Goal: Task Accomplishment & Management: Complete application form

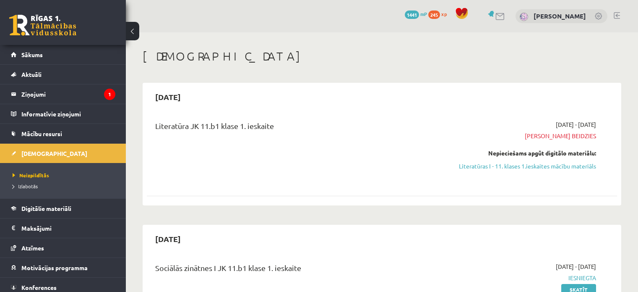
scroll to position [308, 0]
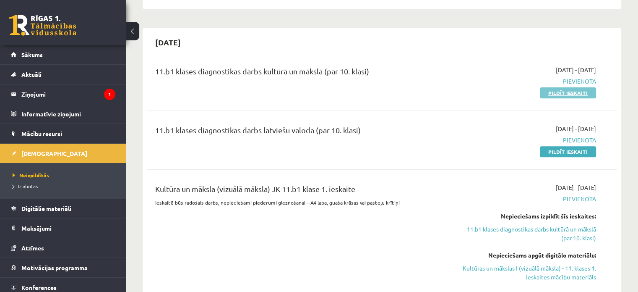
click at [575, 89] on link "Pildīt ieskaiti" at bounding box center [568, 92] width 56 height 11
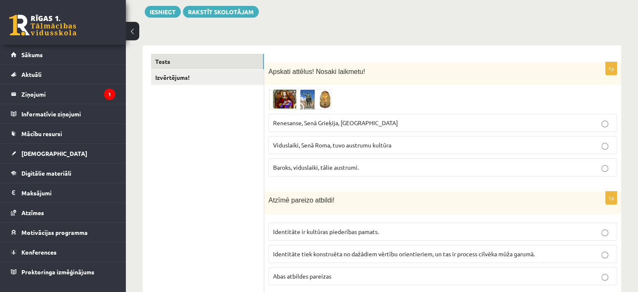
scroll to position [128, 0]
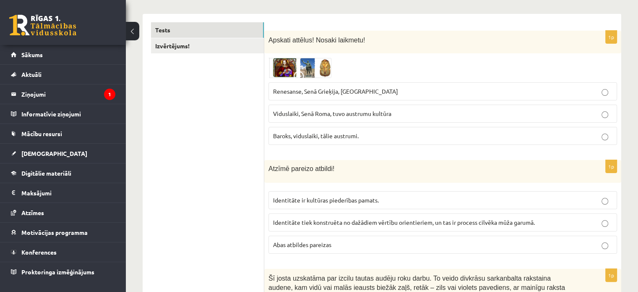
click at [287, 68] on img at bounding box center [299, 67] width 63 height 20
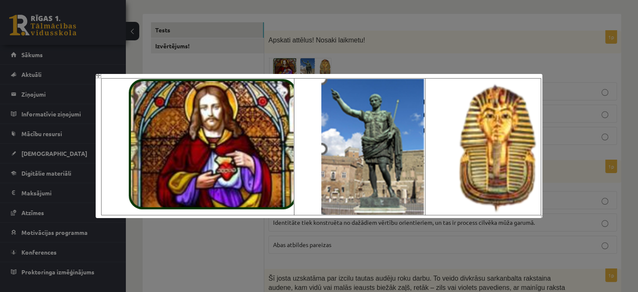
click at [399, 26] on div at bounding box center [319, 146] width 638 height 292
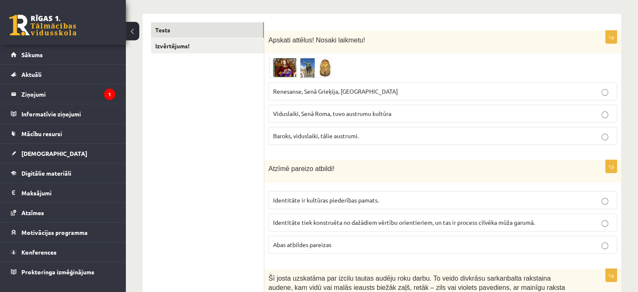
click at [339, 83] on label "Renesanse, Senā Grieķija, Ēģipte" at bounding box center [442, 91] width 349 height 18
click at [340, 89] on span "Renesanse, Senā Grieķija, Ēģipte" at bounding box center [335, 91] width 125 height 8
click at [295, 65] on img at bounding box center [299, 67] width 63 height 20
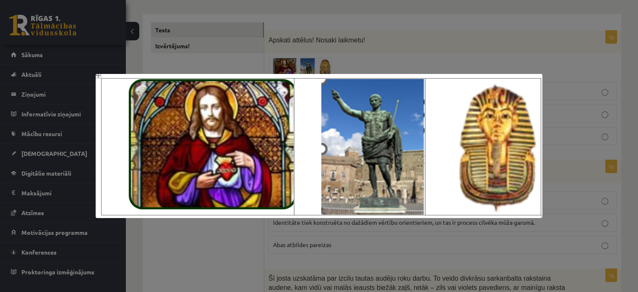
click at [572, 23] on div at bounding box center [319, 146] width 638 height 292
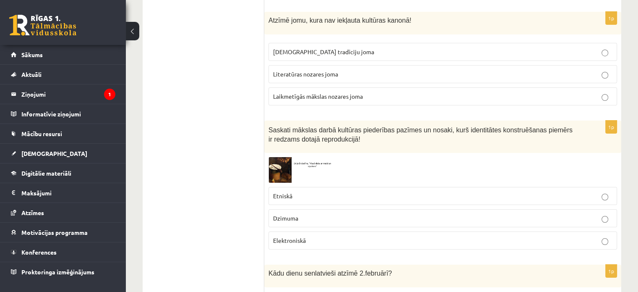
scroll to position [3358, 0]
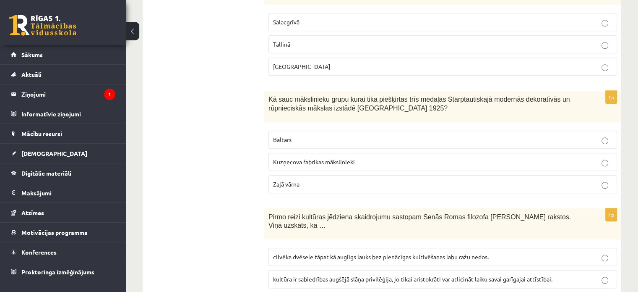
scroll to position [741, 0]
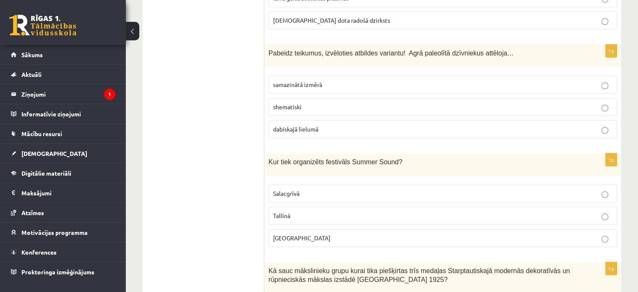
drag, startPoint x: 618, startPoint y: 67, endPoint x: 618, endPoint y: 47, distance: 20.6
click at [618, 47] on div "1p Pabeidz teikumus, izvēloties atbildes variantu! Agrā paleolītā dzīvniekus at…" at bounding box center [442, 94] width 357 height 100
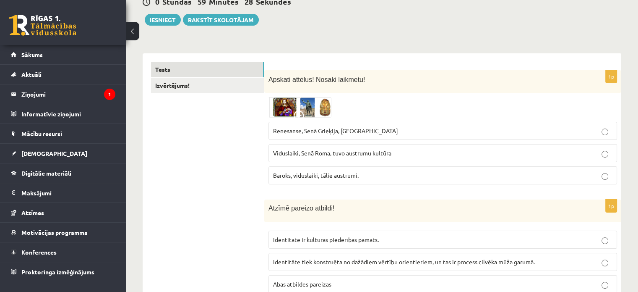
scroll to position [8, 0]
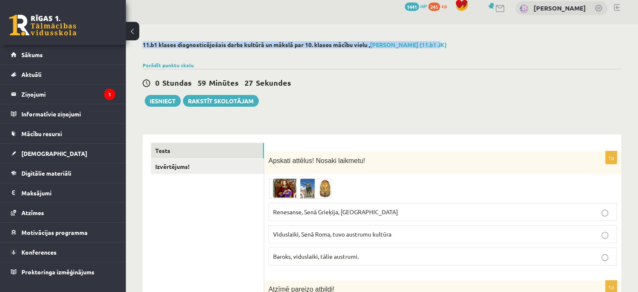
drag, startPoint x: 633, startPoint y: 16, endPoint x: 644, endPoint y: 35, distance: 21.7
click at [638, 35] on html "0 Dāvanas 1441 mP 245 xp Alisa Gerbe Sākums Aktuāli Kā mācīties eSKOLĀ Kontakti…" at bounding box center [319, 138] width 638 height 292
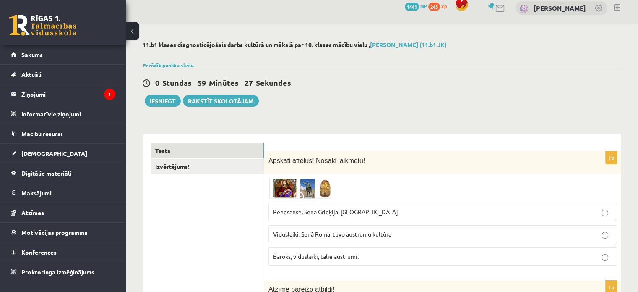
drag, startPoint x: 523, startPoint y: 122, endPoint x: 522, endPoint y: 115, distance: 7.1
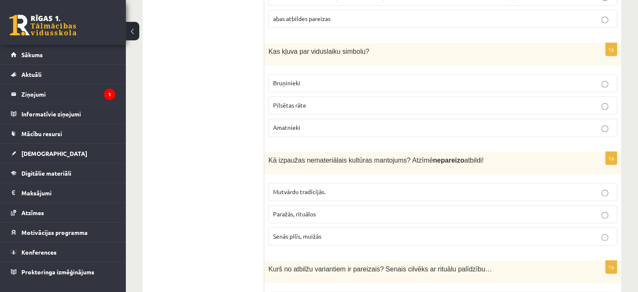
scroll to position [1200, 0]
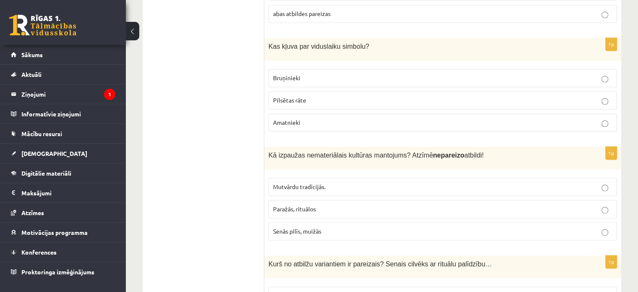
click at [344, 69] on label "Bruņinieki" at bounding box center [442, 78] width 349 height 18
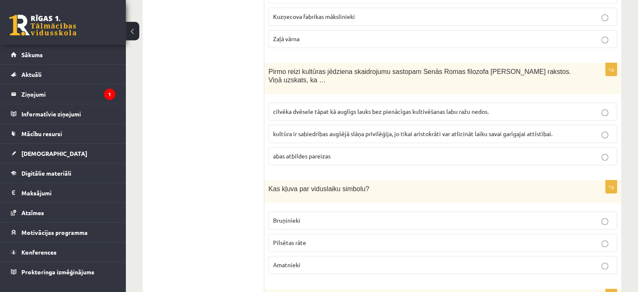
scroll to position [1049, 0]
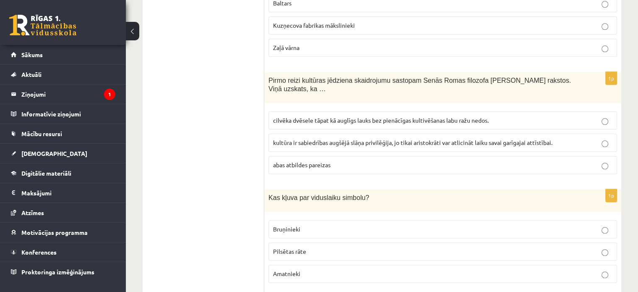
click at [323, 111] on label "cilvēka dvēsele tāpat kā auglīgs lauks bez pienācīgas kultivēšanas labu ražu ne…" at bounding box center [442, 120] width 349 height 18
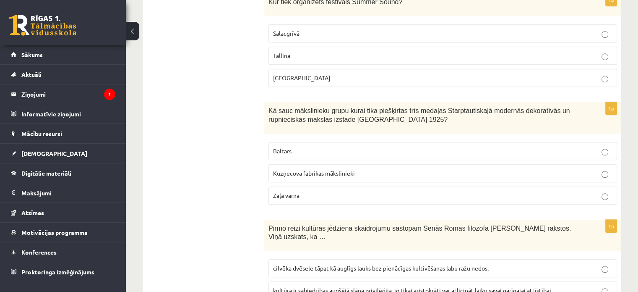
scroll to position [874, 0]
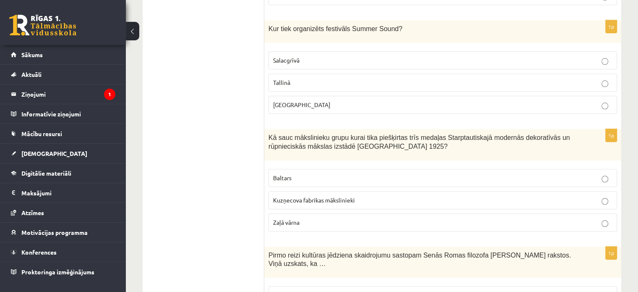
click at [332, 169] on label "Baltars" at bounding box center [442, 178] width 349 height 18
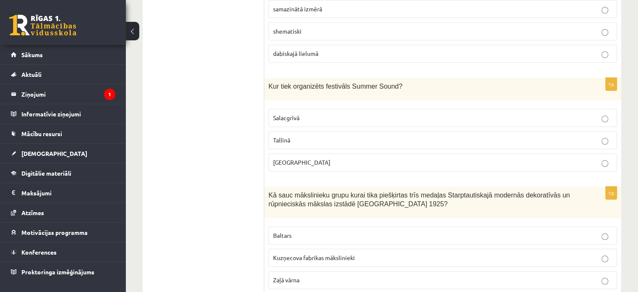
scroll to position [812, 0]
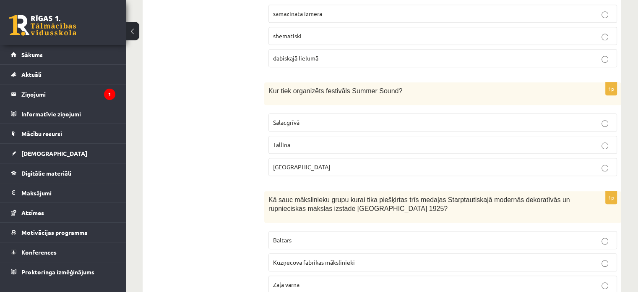
click at [344, 118] on p "Salacgrīvā" at bounding box center [442, 122] width 339 height 9
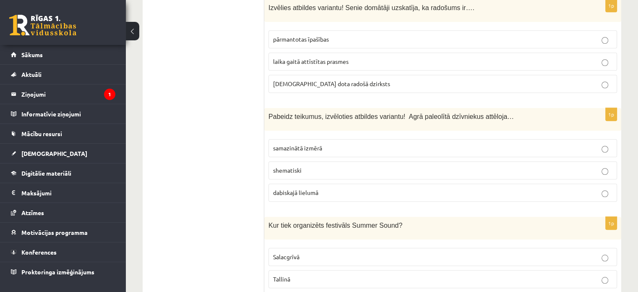
scroll to position [669, 0]
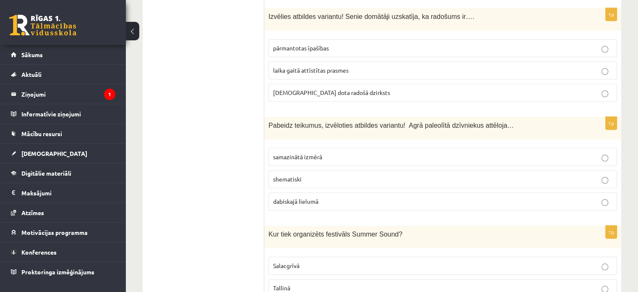
click at [321, 197] on p "dabiskajā lielumā" at bounding box center [442, 201] width 339 height 9
click at [356, 88] on p "dieva dota radošā dzirksts" at bounding box center [442, 92] width 339 height 9
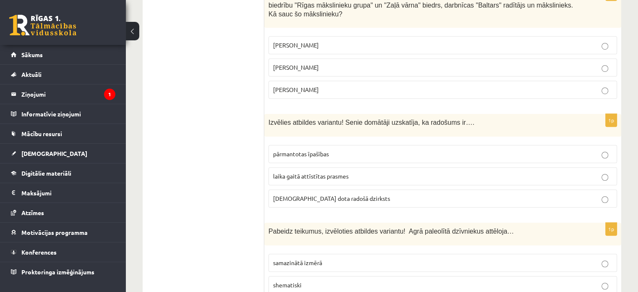
scroll to position [555, 0]
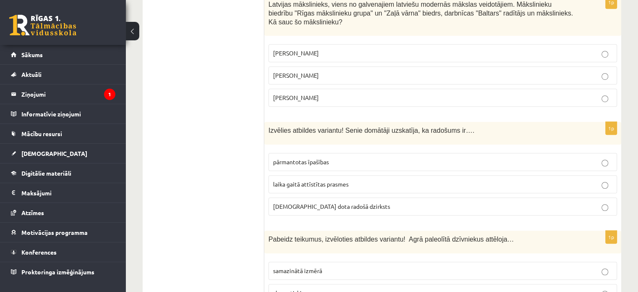
click at [284, 71] on p "Romāns Suta" at bounding box center [442, 75] width 339 height 9
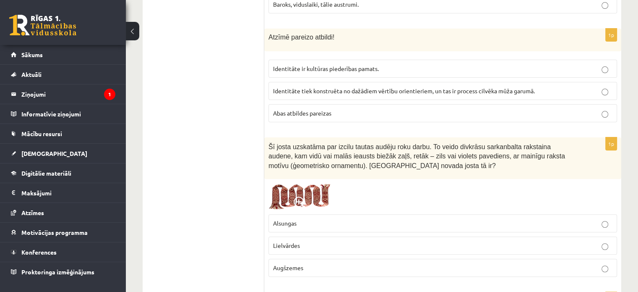
scroll to position [255, 0]
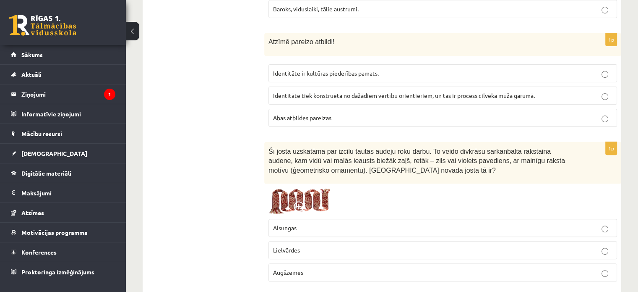
click at [396, 69] on p "Identitāte ir kultūras piederības pamats." at bounding box center [442, 73] width 339 height 9
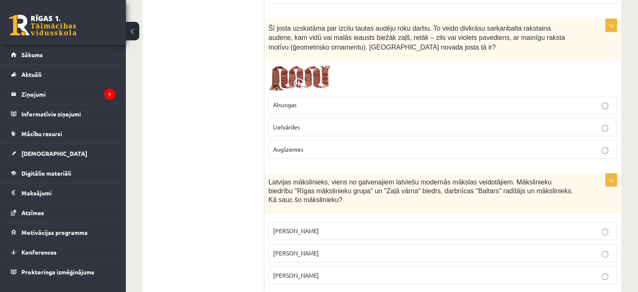
scroll to position [387, 0]
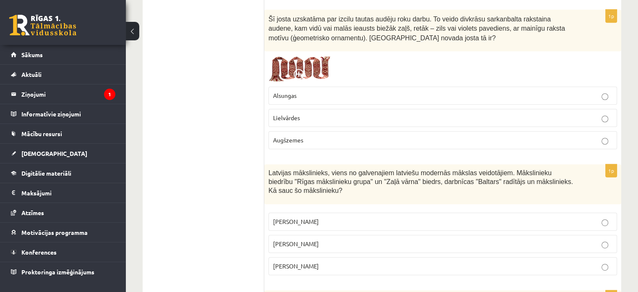
click at [309, 64] on img at bounding box center [299, 68] width 63 height 27
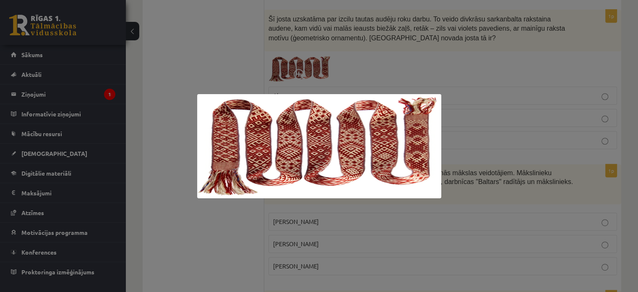
click at [319, 57] on div at bounding box center [319, 146] width 638 height 292
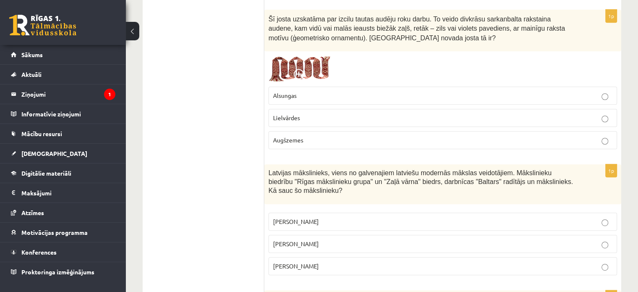
click at [317, 64] on img at bounding box center [299, 68] width 63 height 27
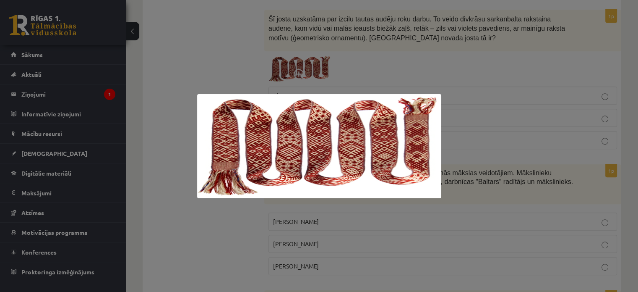
click at [343, 54] on div at bounding box center [319, 146] width 638 height 292
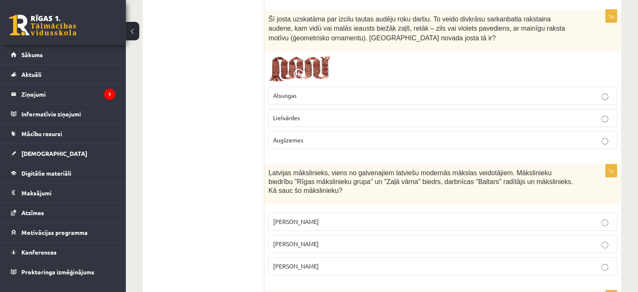
click at [299, 116] on span "Lielvārdes" at bounding box center [286, 118] width 27 height 8
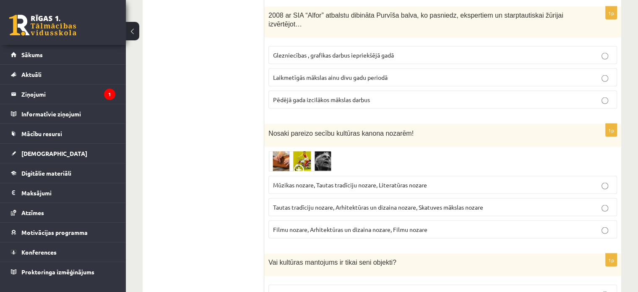
scroll to position [1670, 0]
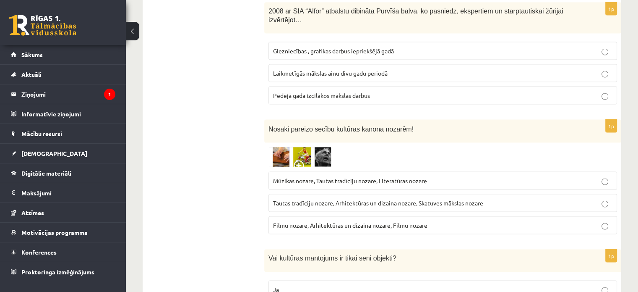
click at [292, 147] on img at bounding box center [299, 157] width 63 height 21
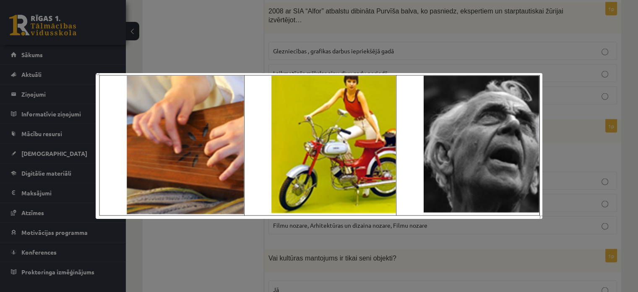
click at [195, 37] on div at bounding box center [319, 146] width 638 height 292
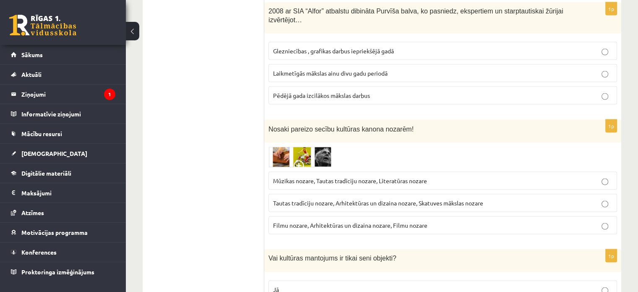
click at [299, 147] on img at bounding box center [299, 157] width 63 height 21
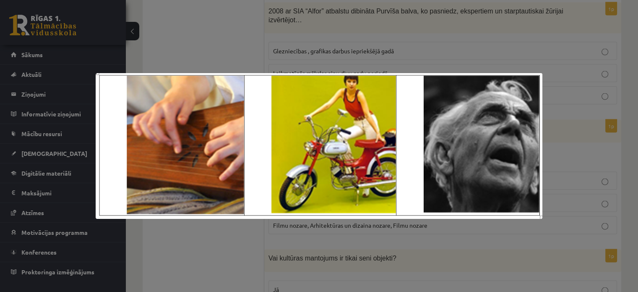
click at [220, 30] on div at bounding box center [319, 146] width 638 height 292
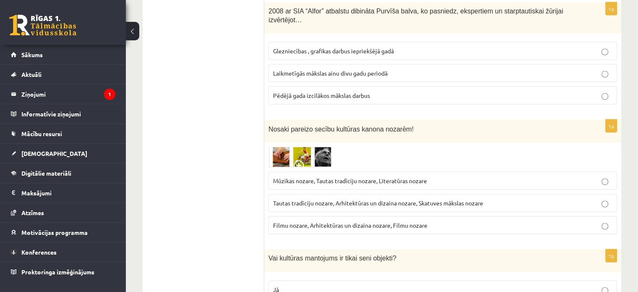
click at [300, 147] on img at bounding box center [299, 157] width 63 height 21
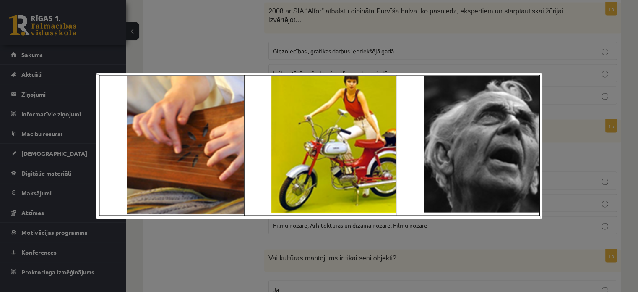
click at [235, 55] on div at bounding box center [319, 146] width 638 height 292
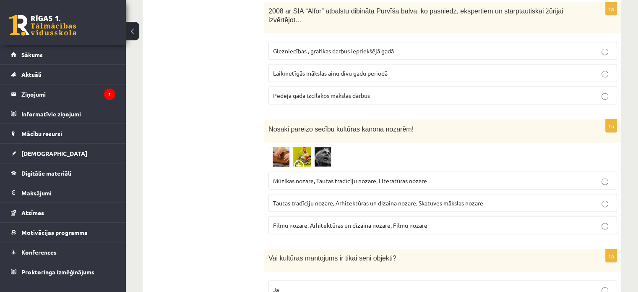
click at [302, 147] on img at bounding box center [299, 157] width 63 height 21
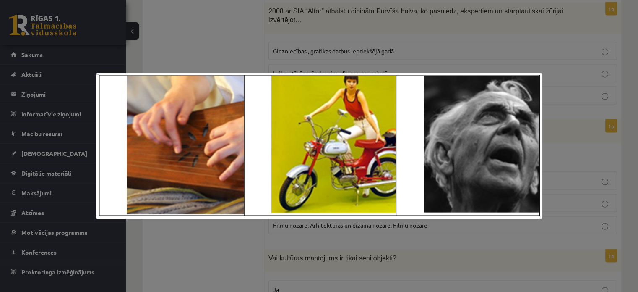
click at [201, 42] on div at bounding box center [319, 146] width 638 height 292
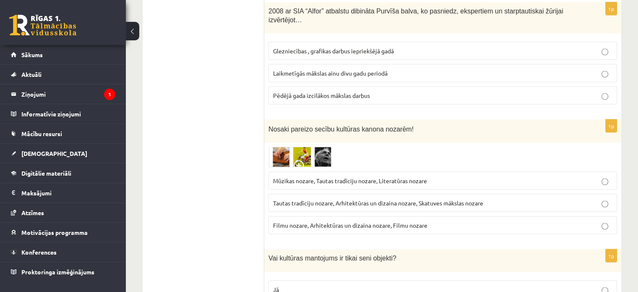
click at [293, 177] on span "Mūzikas nozare, Tautas tradīciju nozare, Literatūras nozare" at bounding box center [350, 181] width 154 height 8
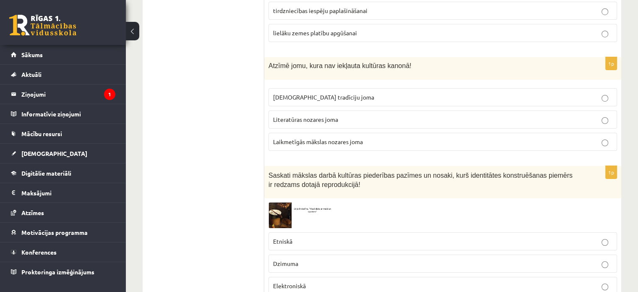
scroll to position [2968, 0]
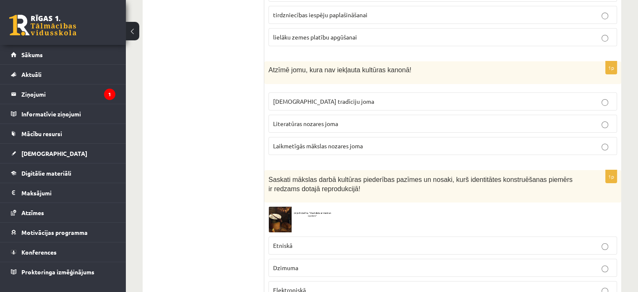
click at [280, 206] on img at bounding box center [299, 219] width 63 height 26
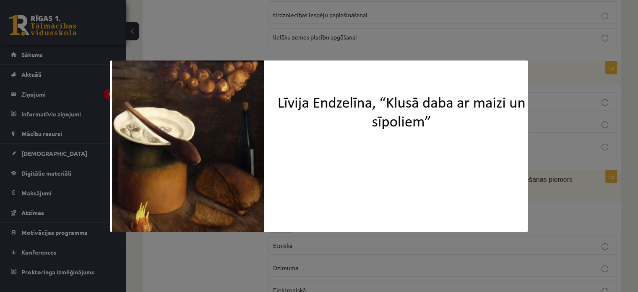
click at [399, 28] on div at bounding box center [319, 146] width 638 height 292
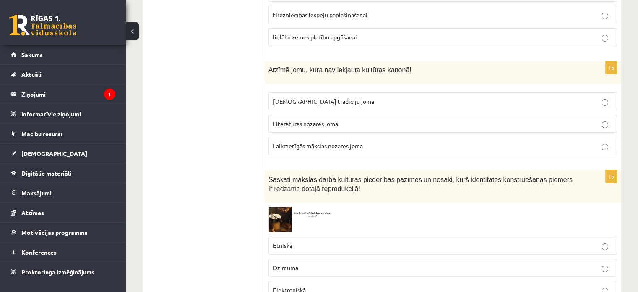
click at [282, 206] on img at bounding box center [299, 219] width 63 height 26
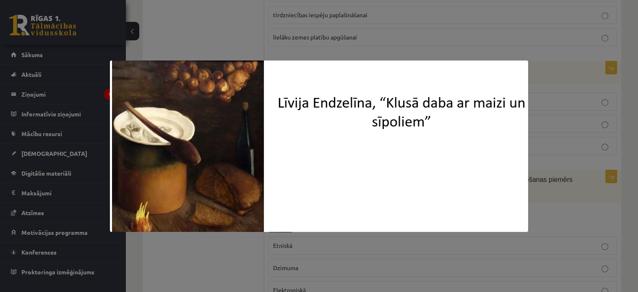
click at [569, 75] on div at bounding box center [319, 146] width 638 height 292
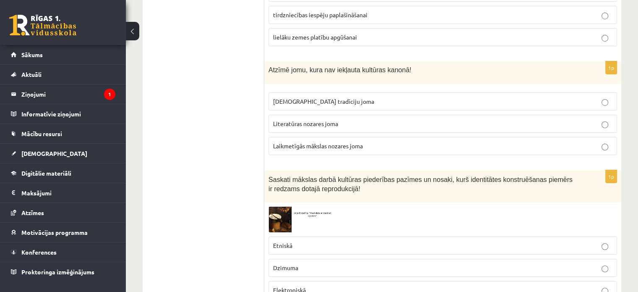
click at [303, 281] on label "Elektroniskā" at bounding box center [442, 290] width 349 height 18
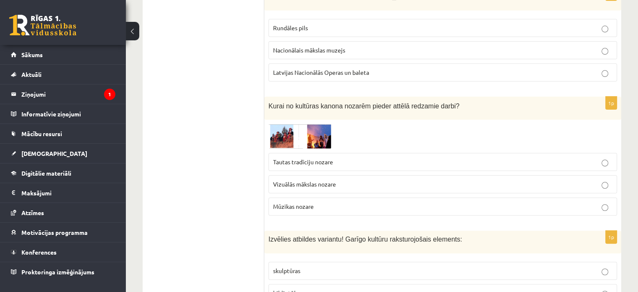
scroll to position [3415, 0]
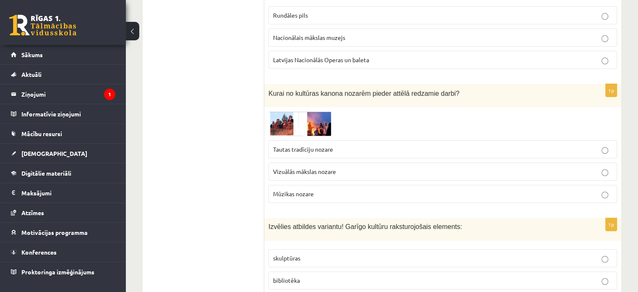
click at [276, 111] on img at bounding box center [299, 123] width 63 height 25
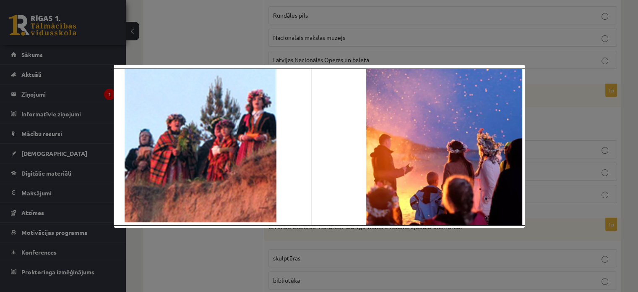
click at [285, 25] on div at bounding box center [319, 146] width 638 height 292
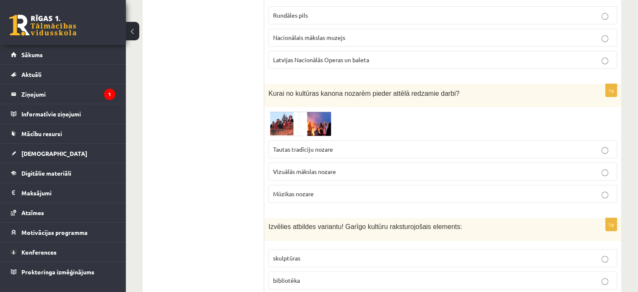
click at [297, 140] on label "Tautas tradīciju nozare" at bounding box center [442, 149] width 349 height 18
click at [277, 111] on img at bounding box center [299, 123] width 63 height 25
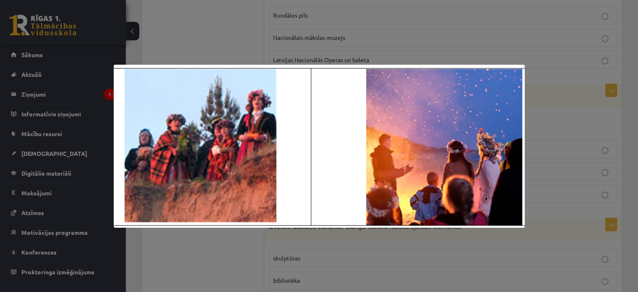
click at [279, 44] on div at bounding box center [319, 146] width 638 height 292
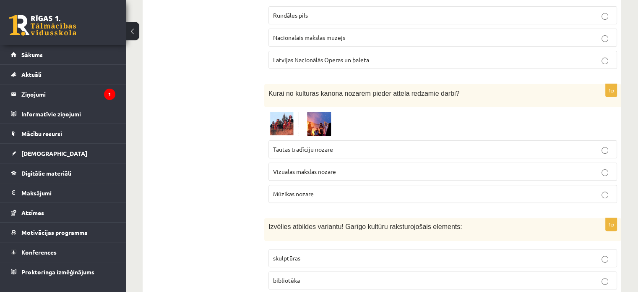
click at [362, 276] on p "bibliotēka" at bounding box center [442, 280] width 339 height 9
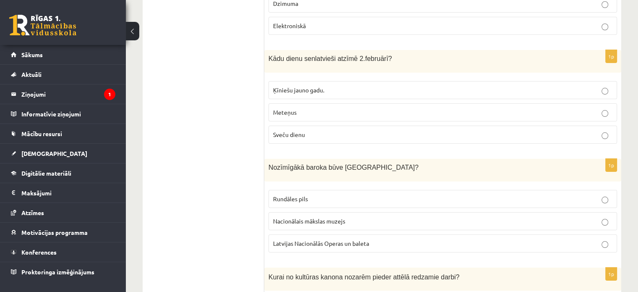
scroll to position [3204, 0]
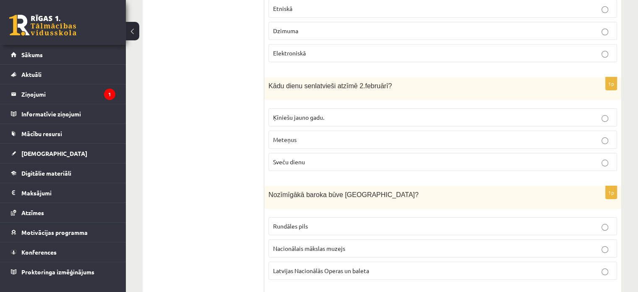
click at [327, 222] on p "Rundāles pils" at bounding box center [442, 226] width 339 height 9
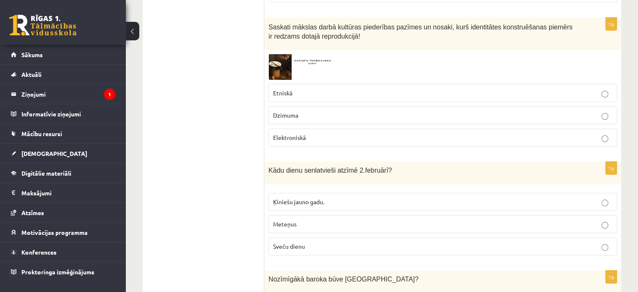
scroll to position [3106, 0]
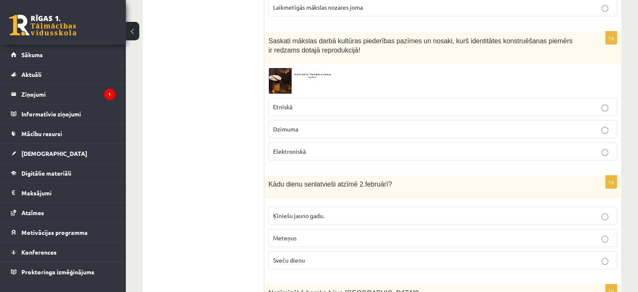
click at [350, 255] on p "Sveču dienu" at bounding box center [442, 259] width 339 height 9
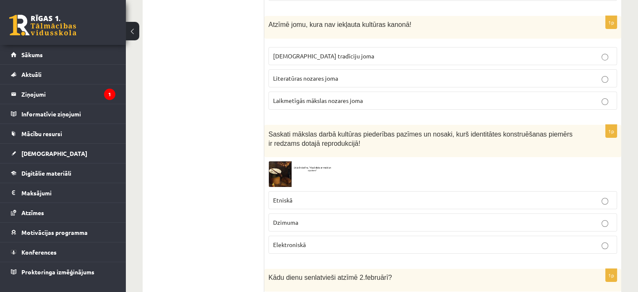
scroll to position [3000, 0]
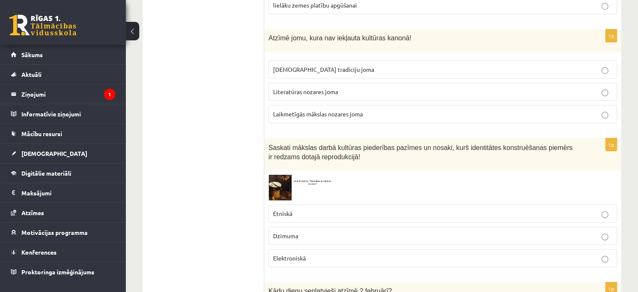
click at [412, 109] on p "Laikmetīgās mākslas nozares joma" at bounding box center [442, 113] width 339 height 9
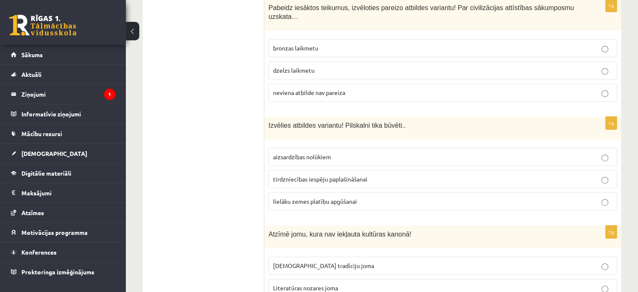
scroll to position [2786, 0]
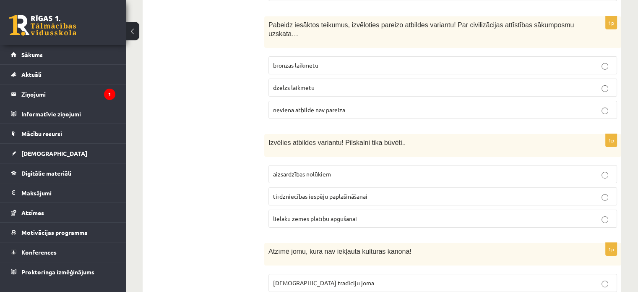
click at [315, 170] on span "aizsardzības nolūkiem" at bounding box center [302, 174] width 58 height 8
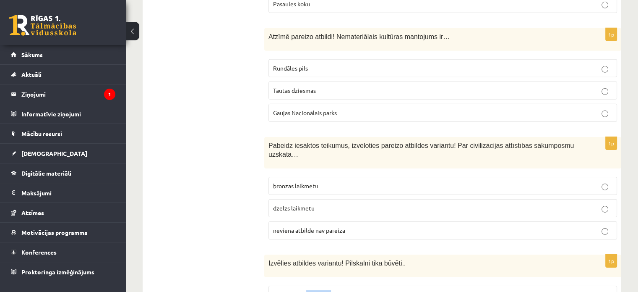
scroll to position [2657, 0]
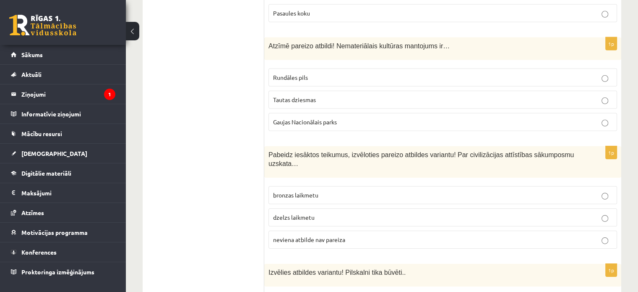
click at [396, 235] on p "neviena atbilde nav pareiza" at bounding box center [442, 239] width 339 height 9
click at [328, 95] on p "Tautas dziesmas" at bounding box center [442, 99] width 339 height 9
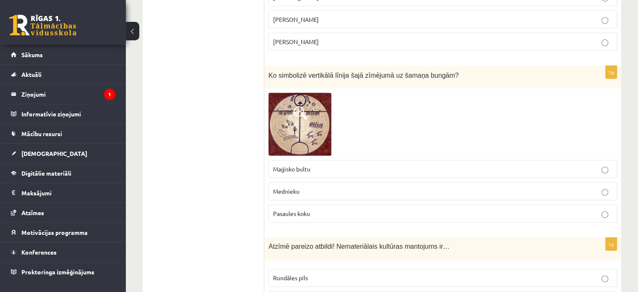
scroll to position [2438, 0]
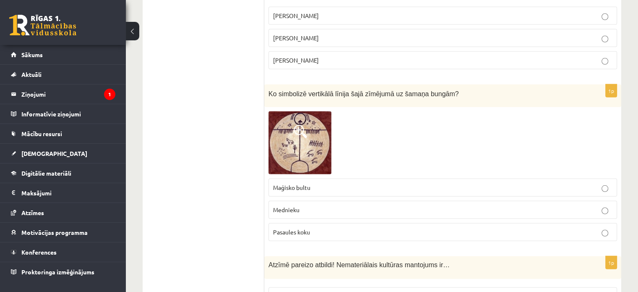
click at [304, 228] on span "Pasaules koku" at bounding box center [291, 232] width 37 height 8
click at [389, 206] on div "1p Ko simbolizē vertikālā līnija šajā zīmējumā uz šamaņa bungām? Maģisko bultu …" at bounding box center [442, 166] width 357 height 164
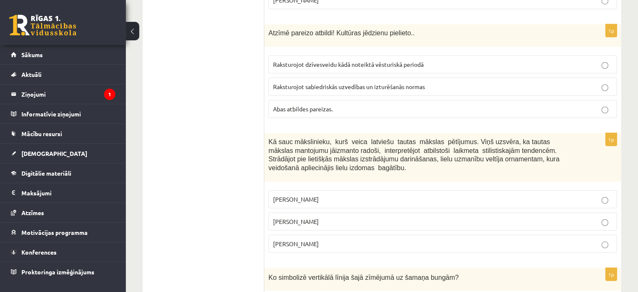
scroll to position [2241, 0]
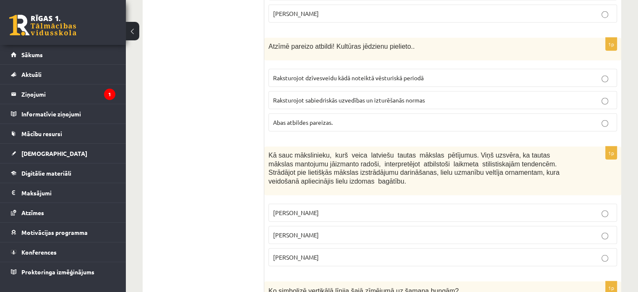
click at [360, 199] on fieldset "Ansis Cīrulis Jūlijs Madernieks Rihards Zariņš" at bounding box center [442, 233] width 349 height 69
click at [360, 226] on label "Jūlijs Madernieks" at bounding box center [442, 235] width 349 height 18
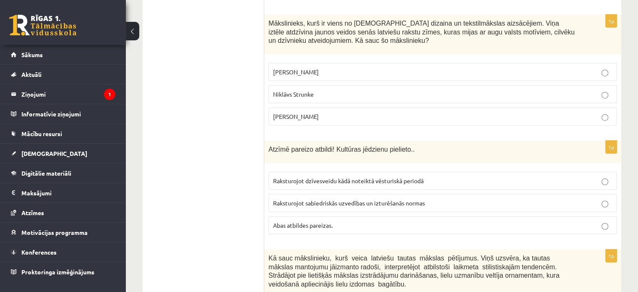
scroll to position [2121, 0]
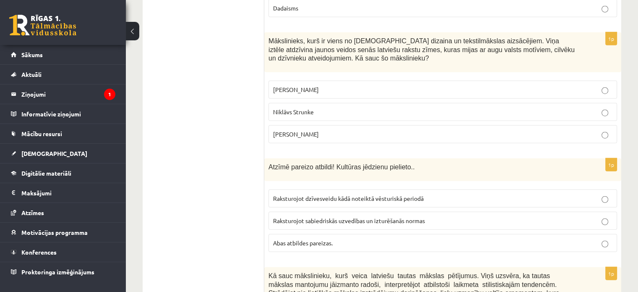
click at [383, 238] on p "Abas atbildes pareizas." at bounding box center [442, 242] width 339 height 9
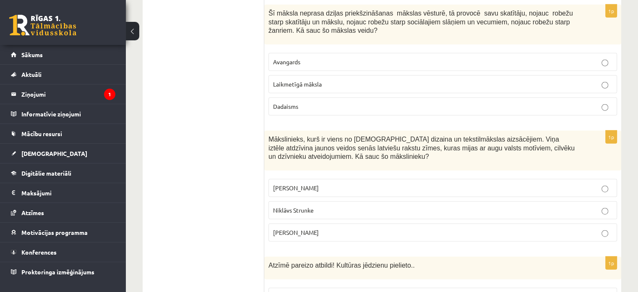
scroll to position [2018, 0]
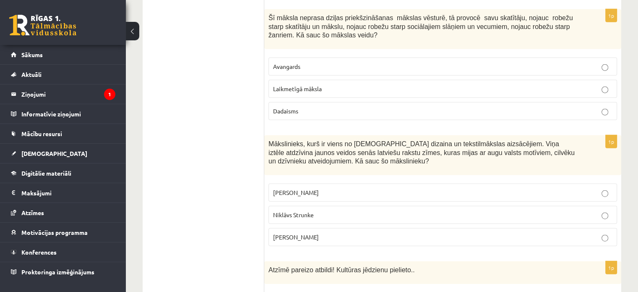
click at [305, 183] on label "Ansis Cīrulis" at bounding box center [442, 192] width 349 height 18
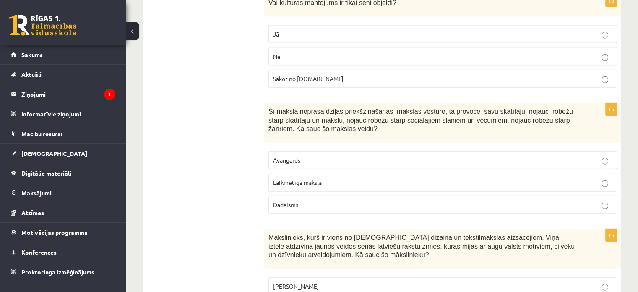
scroll to position [1902, 0]
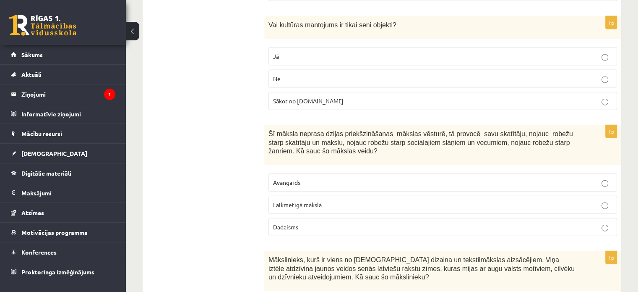
click at [348, 173] on label "Avangards" at bounding box center [442, 182] width 349 height 18
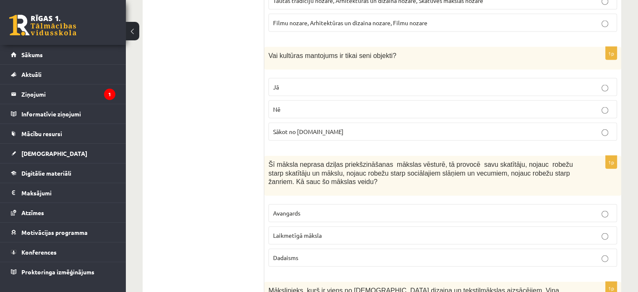
scroll to position [1849, 0]
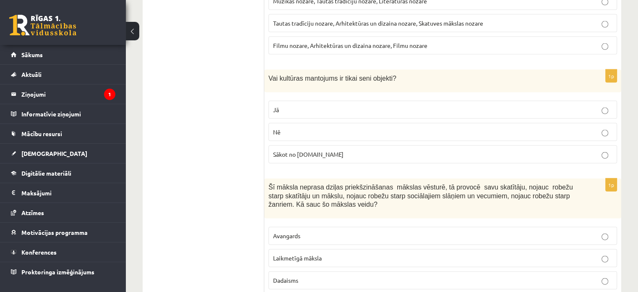
click at [637, 154] on div "**********" at bounding box center [382, 46] width 512 height 3726
drag, startPoint x: 637, startPoint y: 152, endPoint x: 635, endPoint y: 149, distance: 4.3
click at [635, 149] on div "**********" at bounding box center [382, 46] width 512 height 3726
drag, startPoint x: 385, startPoint y: 98, endPoint x: 392, endPoint y: 97, distance: 7.2
click at [385, 128] on p "Nē" at bounding box center [442, 132] width 339 height 9
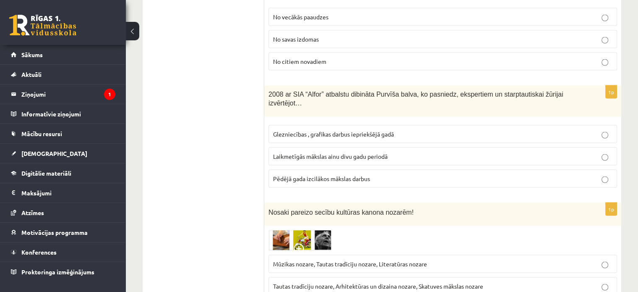
scroll to position [1528, 0]
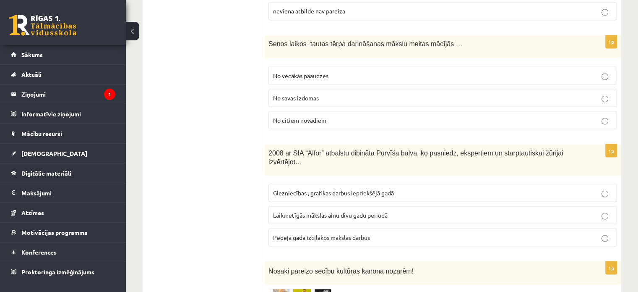
click at [371, 188] on span "Glezniecības , grafikas darbus iepriekšējā gadā" at bounding box center [333, 192] width 121 height 8
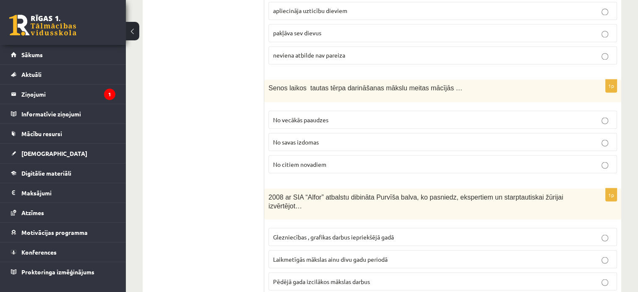
scroll to position [1453, 0]
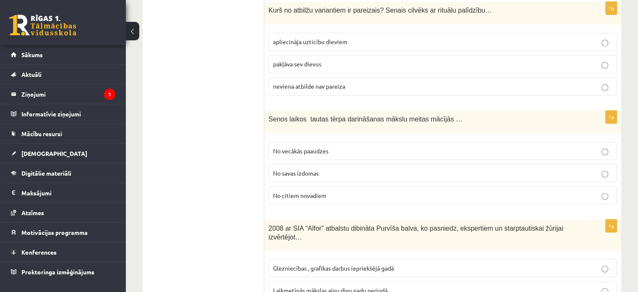
click at [343, 146] on p "No vecākās paaudzes" at bounding box center [442, 150] width 339 height 9
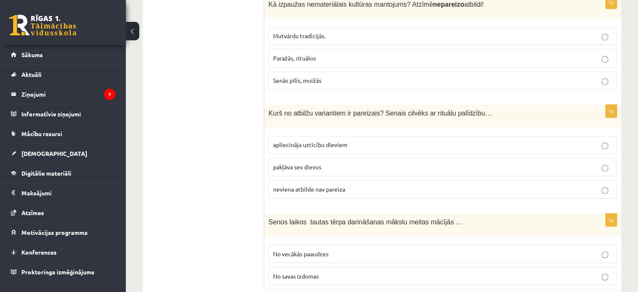
scroll to position [1341, 0]
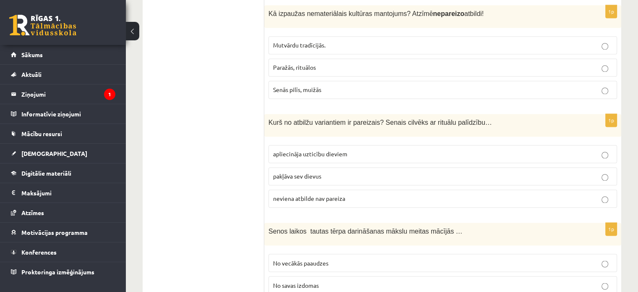
click at [344, 150] on span "apliecināja uzticību dieviem" at bounding box center [310, 154] width 74 height 8
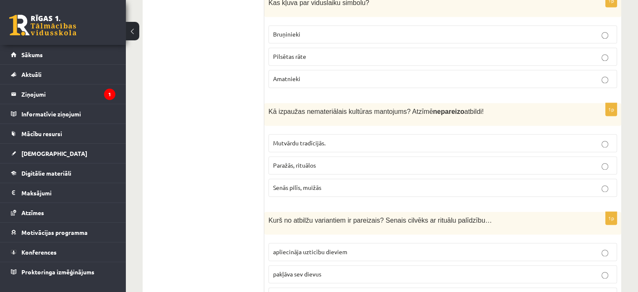
scroll to position [1225, 0]
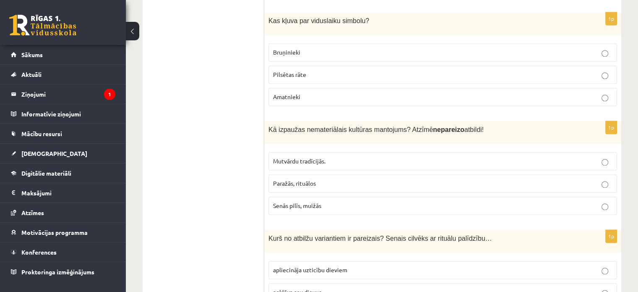
click at [292, 201] on span "Senās pilīs, muižās" at bounding box center [297, 205] width 48 height 8
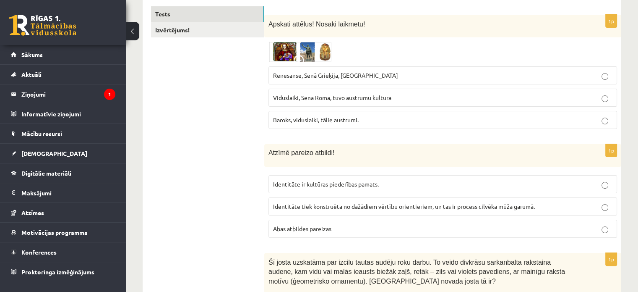
scroll to position [0, 0]
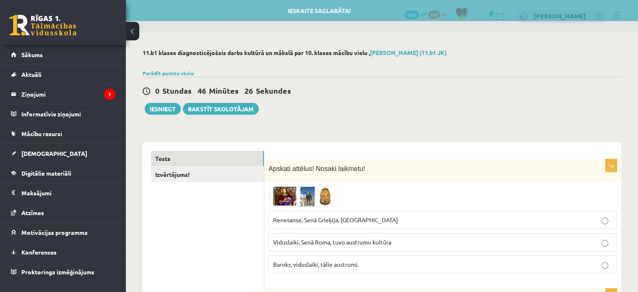
drag, startPoint x: 629, startPoint y: 6, endPoint x: 630, endPoint y: 16, distance: 9.7
click at [630, 13] on div "Ieskaite saglabāta!" at bounding box center [319, 10] width 638 height 21
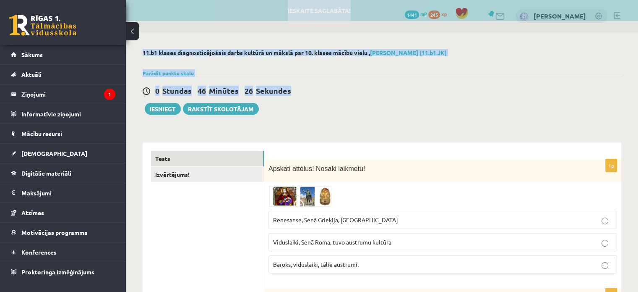
drag, startPoint x: 630, startPoint y: 16, endPoint x: 631, endPoint y: 28, distance: 11.8
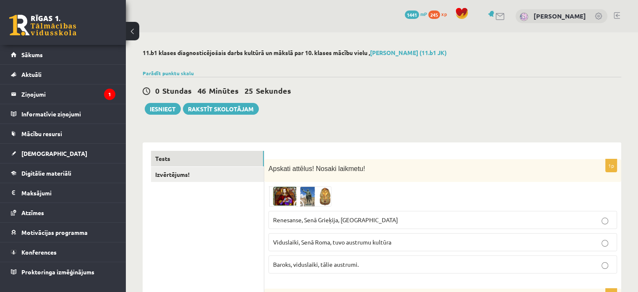
drag, startPoint x: 426, startPoint y: 117, endPoint x: 341, endPoint y: 157, distance: 94.4
click at [194, 154] on link "Tests" at bounding box center [207, 159] width 113 height 16
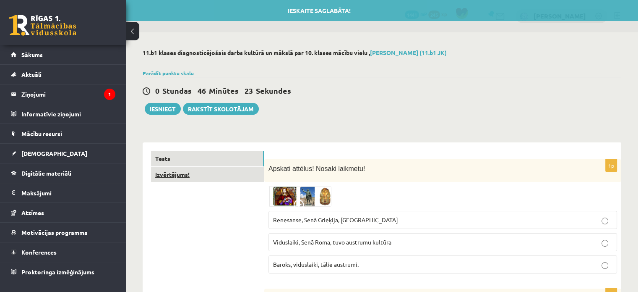
click at [190, 172] on link "Izvērtējums!" at bounding box center [207, 175] width 113 height 16
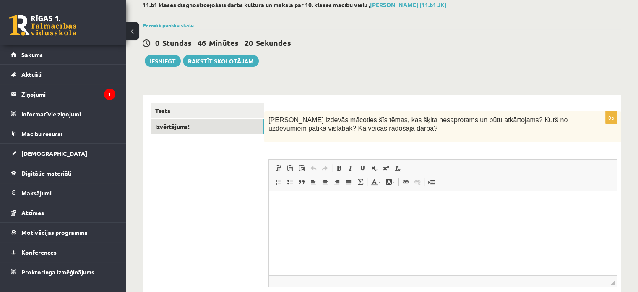
scroll to position [49, 0]
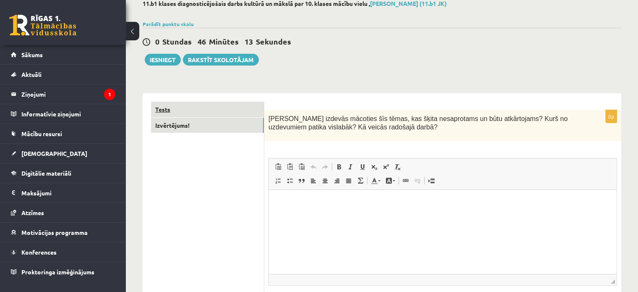
click at [194, 110] on link "Tests" at bounding box center [207, 110] width 113 height 16
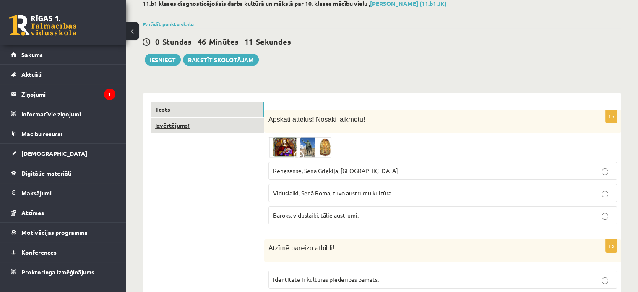
click at [164, 126] on link "Izvērtējums!" at bounding box center [207, 125] width 113 height 16
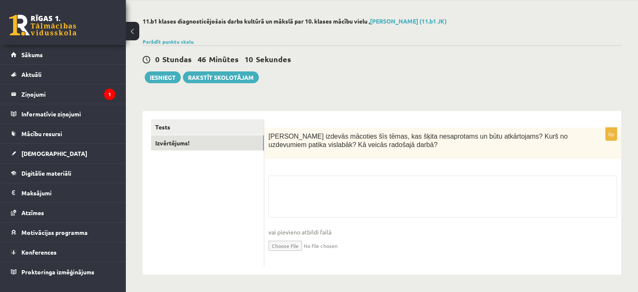
click at [174, 114] on div "Tests Izvērtējums!" at bounding box center [204, 193] width 122 height 164
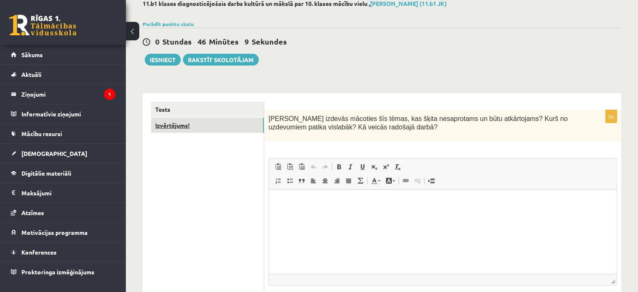
scroll to position [0, 0]
click at [180, 119] on link "Izvērtējums!" at bounding box center [207, 125] width 113 height 16
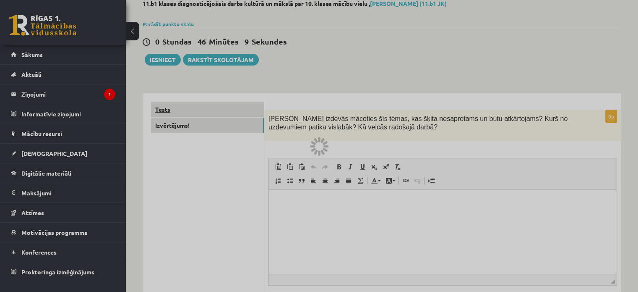
scroll to position [31, 0]
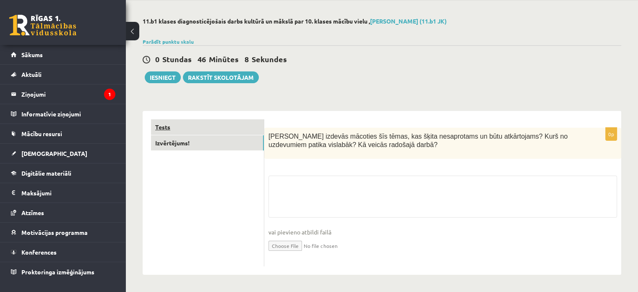
click at [180, 123] on link "Tests" at bounding box center [207, 127] width 113 height 16
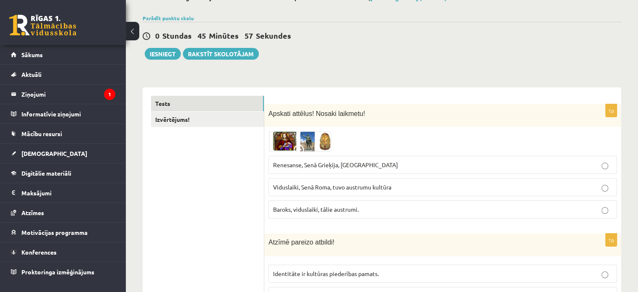
scroll to position [19, 0]
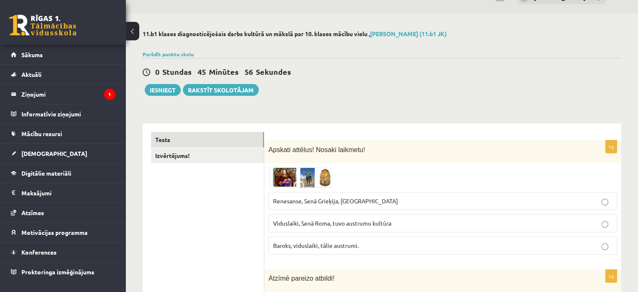
click at [153, 156] on link "Izvērtējums!" at bounding box center [207, 156] width 113 height 16
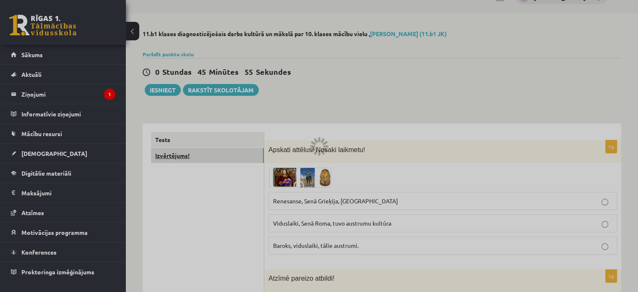
click at [153, 156] on div at bounding box center [319, 146] width 638 height 292
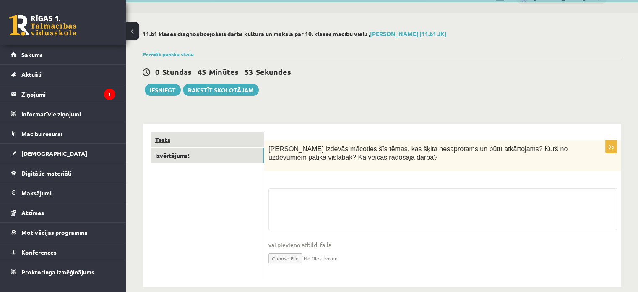
click at [193, 135] on link "Tests" at bounding box center [207, 140] width 113 height 16
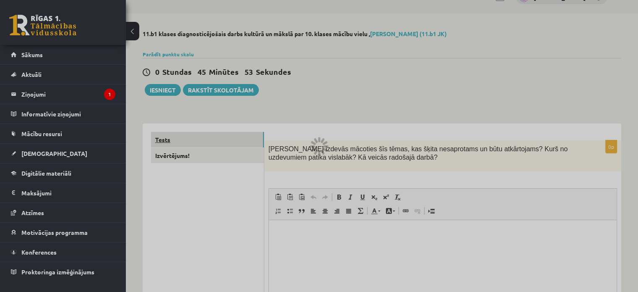
scroll to position [0, 0]
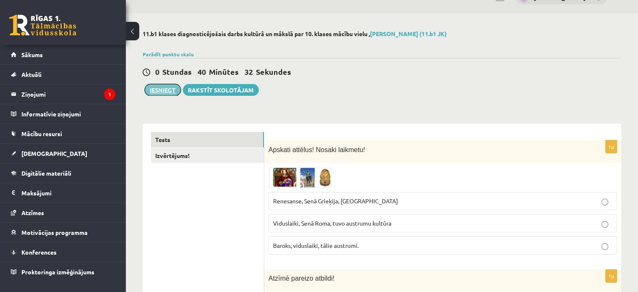
click at [164, 89] on button "Iesniegt" at bounding box center [163, 90] width 36 height 12
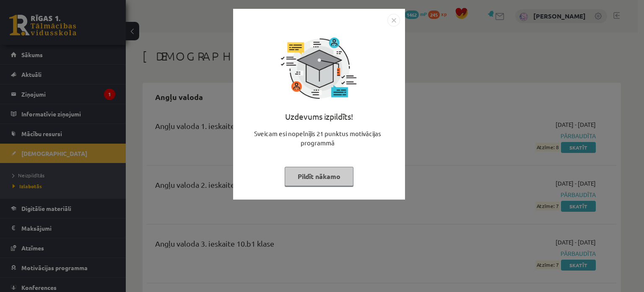
click at [331, 174] on button "Pildīt nākamo" at bounding box center [319, 176] width 69 height 19
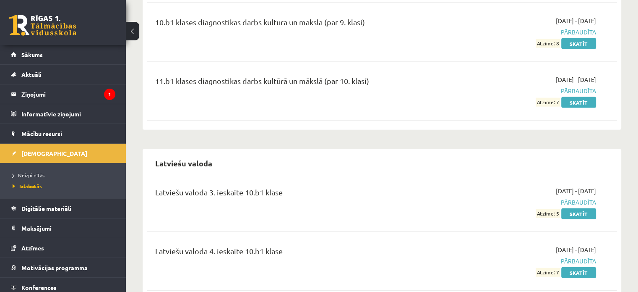
scroll to position [1872, 0]
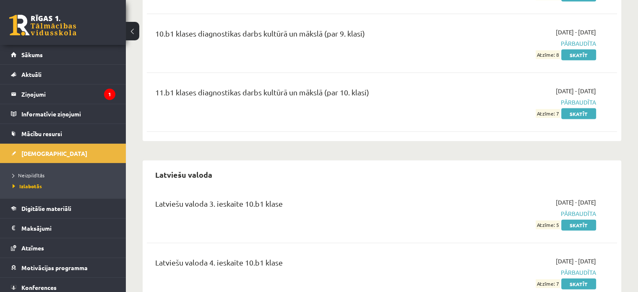
click at [31, 169] on li "Neizpildītās" at bounding box center [65, 174] width 105 height 11
click at [30, 174] on span "Neizpildītās" at bounding box center [31, 175] width 36 height 7
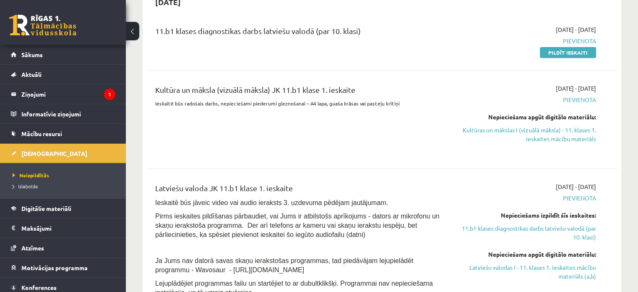
scroll to position [354, 0]
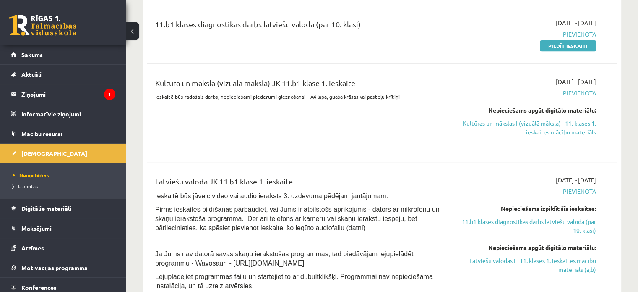
drag, startPoint x: 567, startPoint y: 43, endPoint x: 399, endPoint y: 28, distance: 168.1
click at [567, 43] on link "Pildīt ieskaiti" at bounding box center [568, 45] width 56 height 11
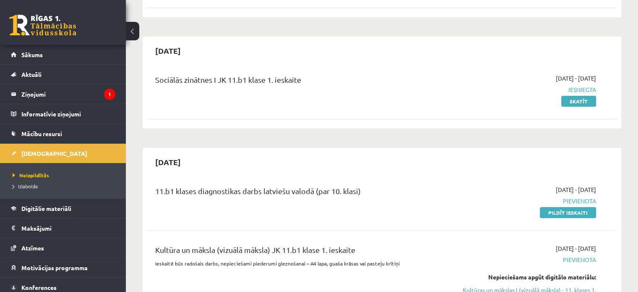
scroll to position [224, 0]
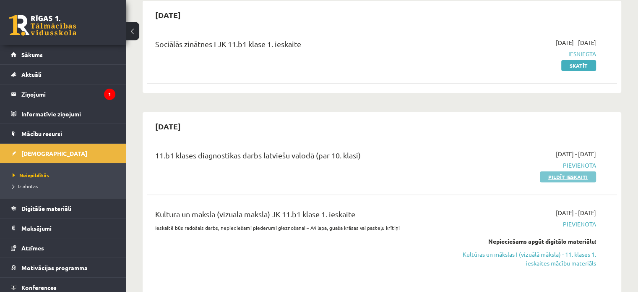
click at [572, 174] on link "Pildīt ieskaiti" at bounding box center [568, 176] width 56 height 11
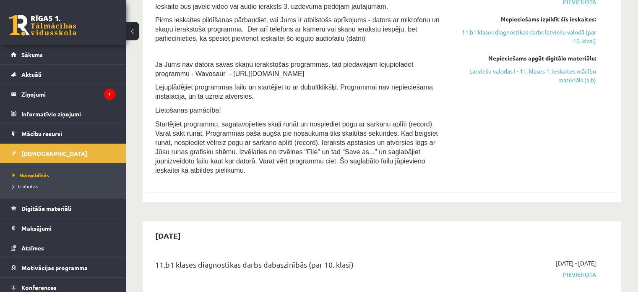
scroll to position [289, 0]
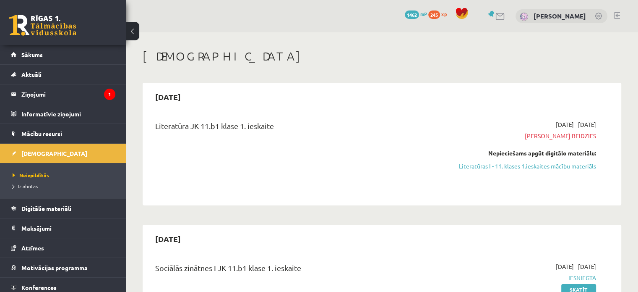
click at [506, 17] on div at bounding box center [496, 16] width 20 height 9
drag, startPoint x: 585, startPoint y: 170, endPoint x: 366, endPoint y: 35, distance: 256.9
click at [585, 170] on link "Literatūras I - 11. klases 1.ieskaites mācību materiāls" at bounding box center [527, 166] width 138 height 9
click at [490, 167] on link "Literatūras I - 11. klases 1.ieskaites mācību materiāls" at bounding box center [527, 166] width 138 height 9
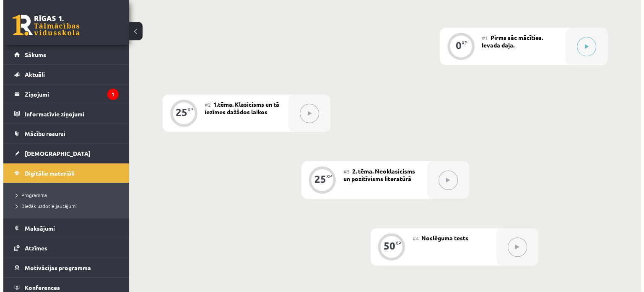
scroll to position [195, 0]
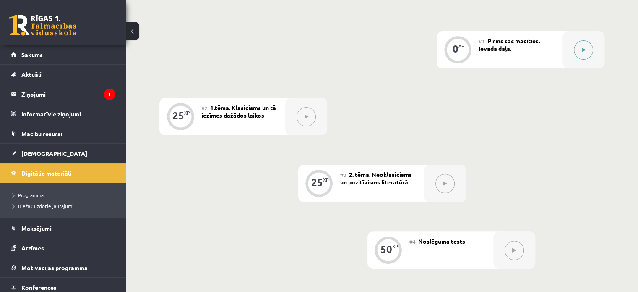
click at [580, 46] on button at bounding box center [583, 49] width 19 height 19
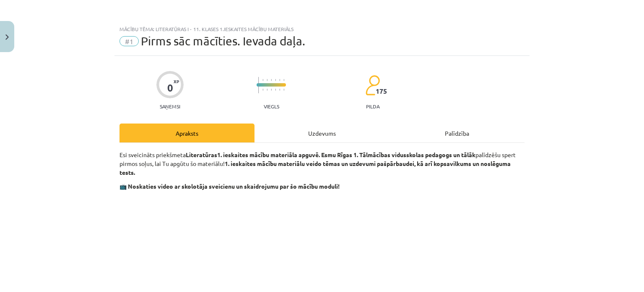
click at [302, 134] on div "Uzdevums" at bounding box center [322, 132] width 135 height 19
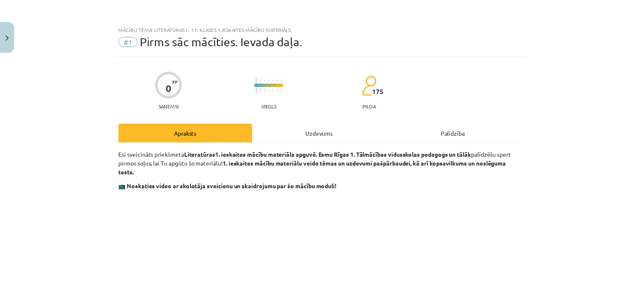
scroll to position [21, 0]
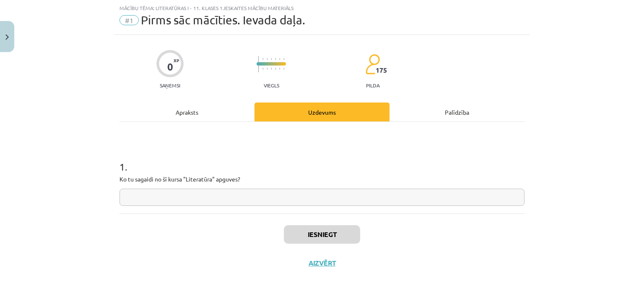
click at [258, 195] on input "text" at bounding box center [322, 196] width 405 height 17
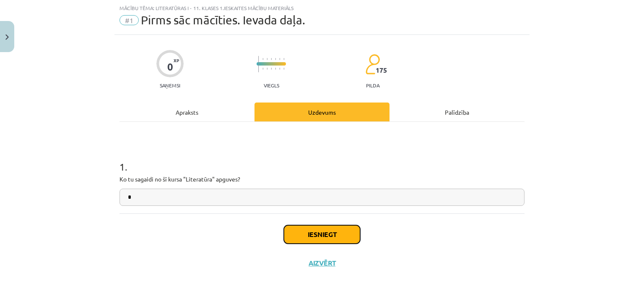
click at [300, 235] on button "Iesniegt" at bounding box center [322, 234] width 76 height 18
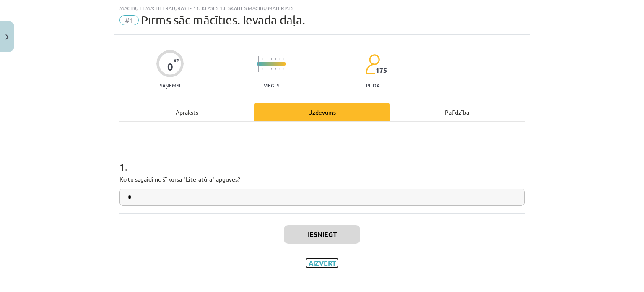
click at [326, 258] on button "Aizvērt" at bounding box center [322, 262] width 32 height 8
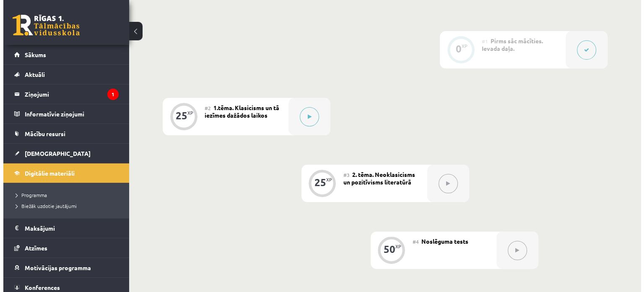
scroll to position [204, 0]
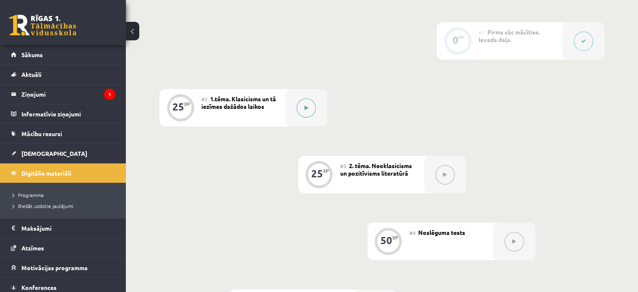
click at [295, 116] on div at bounding box center [306, 107] width 42 height 37
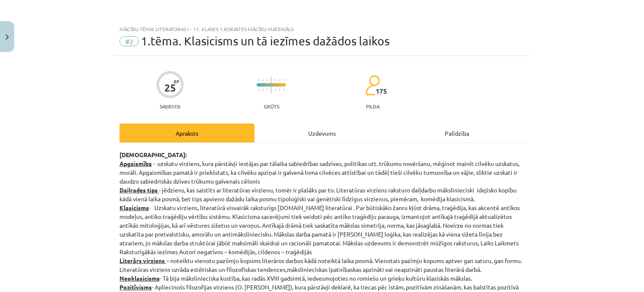
click at [301, 128] on div "Uzdevums" at bounding box center [322, 132] width 135 height 19
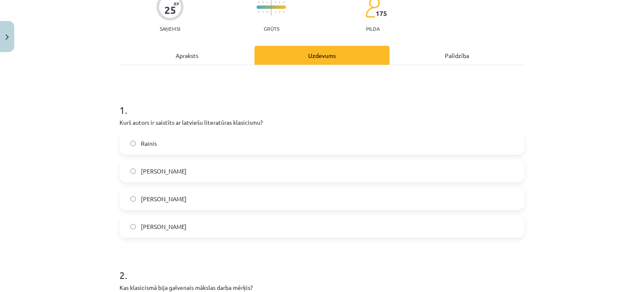
scroll to position [91, 0]
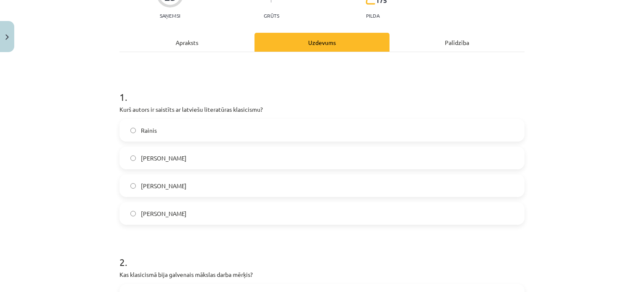
click at [220, 164] on label "Kristofers Fīrekers" at bounding box center [322, 157] width 404 height 21
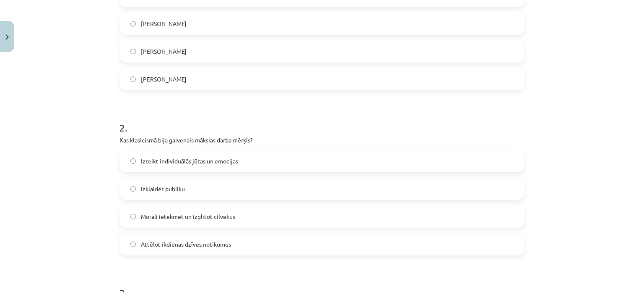
scroll to position [225, 0]
click at [237, 214] on label "Morāli ietekmēt un izglītot cilvēkus" at bounding box center [322, 215] width 404 height 21
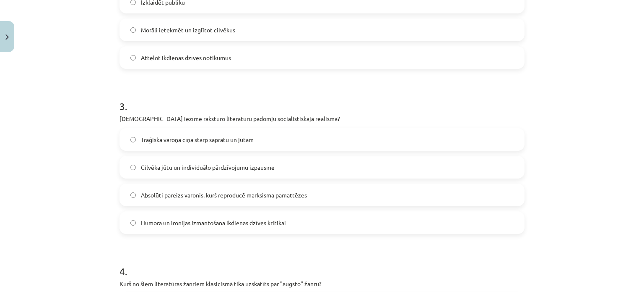
scroll to position [425, 0]
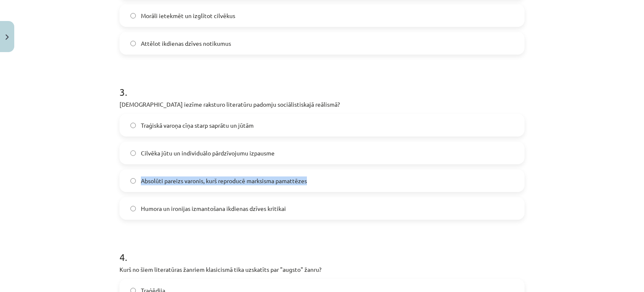
drag, startPoint x: 636, startPoint y: 164, endPoint x: 633, endPoint y: 168, distance: 5.1
click at [633, 168] on div "Mācību tēma: Literatūras i - 11. klases 1.ieskaites mācību materiāls #2 1.tēma.…" at bounding box center [322, 146] width 644 height 292
click at [290, 76] on h1 "3 ." at bounding box center [322, 84] width 405 height 26
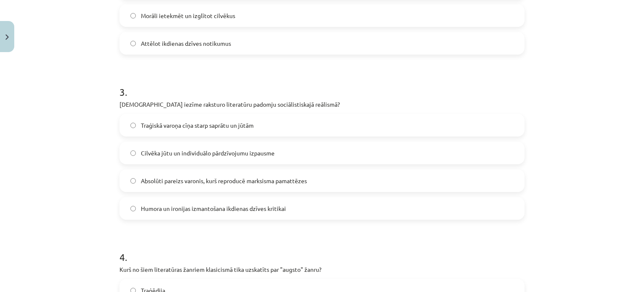
click at [290, 76] on h1 "3 ." at bounding box center [322, 84] width 405 height 26
click at [210, 184] on span "Absolūti pareizs varonis, kurš reproducē marksisma pamattēzes" at bounding box center [224, 180] width 166 height 9
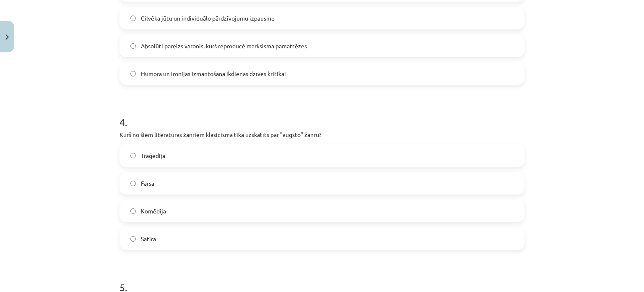
scroll to position [579, 0]
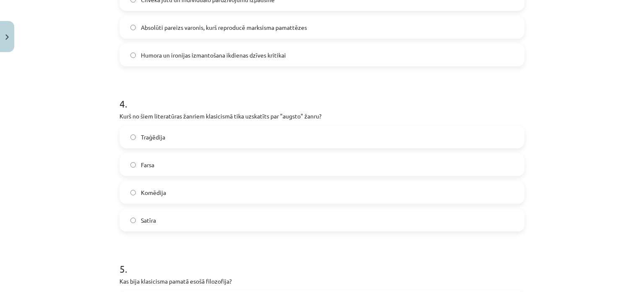
click at [144, 130] on label "Traģēdija" at bounding box center [322, 136] width 404 height 21
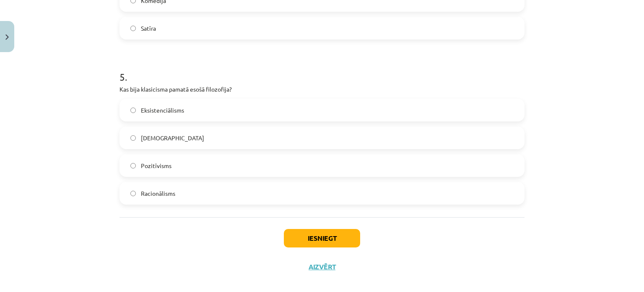
scroll to position [767, 0]
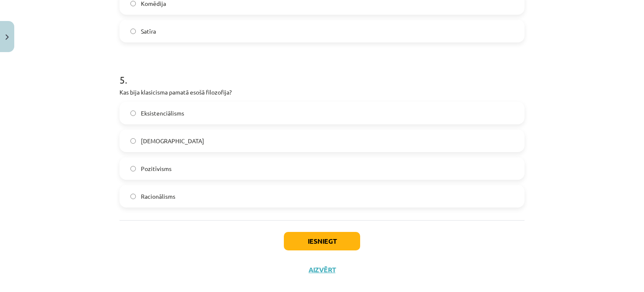
click at [168, 203] on label "Racionālisms" at bounding box center [322, 195] width 404 height 21
click at [342, 241] on button "Iesniegt" at bounding box center [322, 241] width 76 height 18
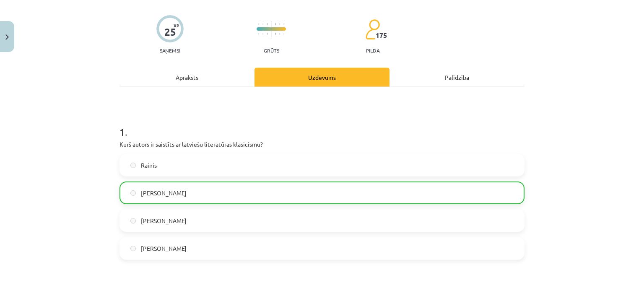
scroll to position [34, 0]
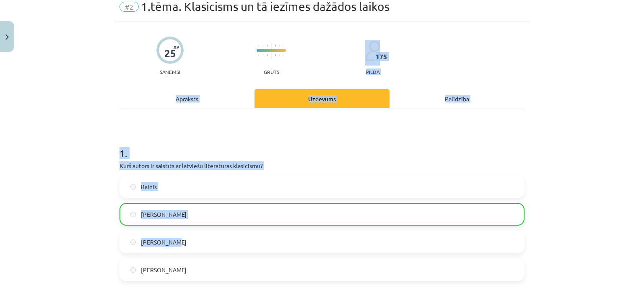
drag, startPoint x: 618, startPoint y: 54, endPoint x: 644, endPoint y: 238, distance: 185.6
click at [644, 238] on div "Mācību tēma: Literatūras i - 11. klases 1.ieskaites mācību materiāls #2 1.tēma.…" at bounding box center [322, 146] width 644 height 292
click at [570, 156] on div "Mācību tēma: Literatūras i - 11. klases 1.ieskaites mācību materiāls #2 1.tēma.…" at bounding box center [322, 146] width 644 height 292
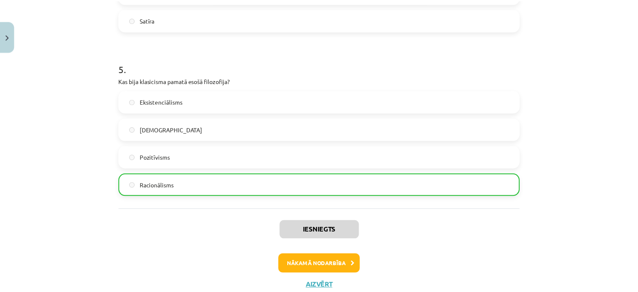
scroll to position [806, 0]
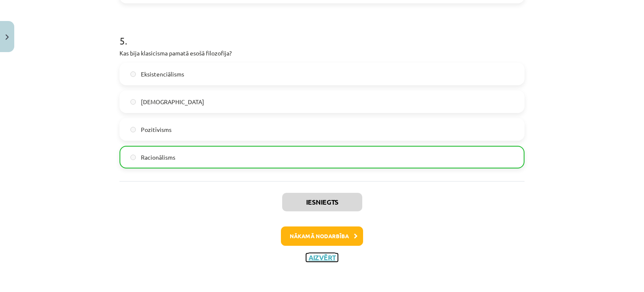
click at [306, 253] on button "Aizvērt" at bounding box center [322, 257] width 32 height 8
click at [305, 253] on div "Iesniegts Nākamā nodarbība Aizvērt" at bounding box center [322, 224] width 405 height 86
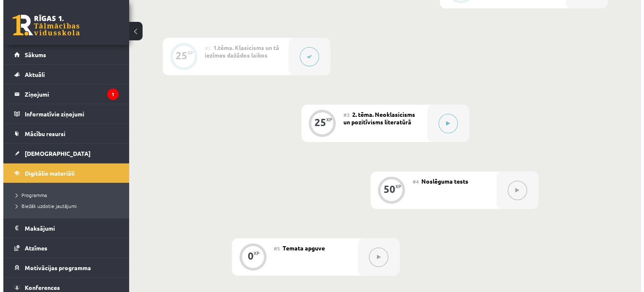
scroll to position [258, 0]
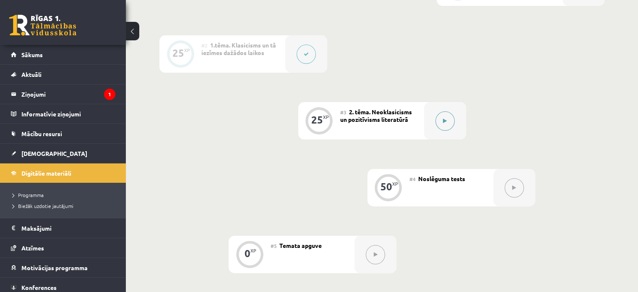
click at [440, 128] on button at bounding box center [444, 120] width 19 height 19
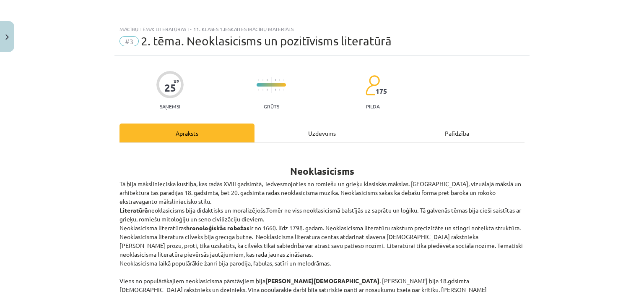
click at [328, 129] on div "Uzdevums" at bounding box center [322, 132] width 135 height 19
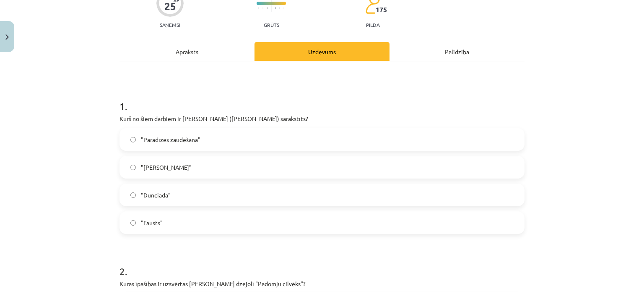
scroll to position [82, 0]
click at [172, 176] on label ""Don Kihots"" at bounding box center [322, 166] width 404 height 21
click at [173, 189] on label ""Dunciada"" at bounding box center [322, 194] width 404 height 21
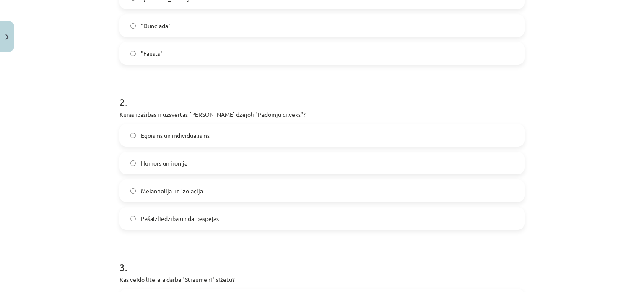
scroll to position [253, 0]
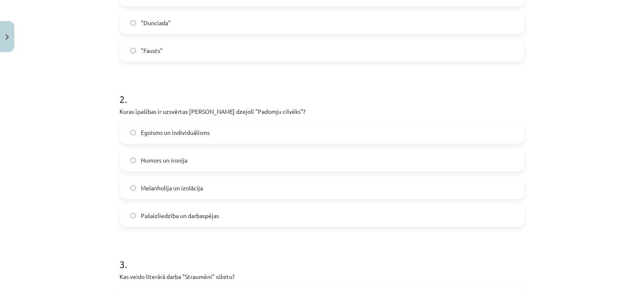
click at [628, 119] on div "Mācību tēma: Literatūras i - 11. klases 1.ieskaites mācību materiāls #3 2. tēma…" at bounding box center [322, 146] width 644 height 292
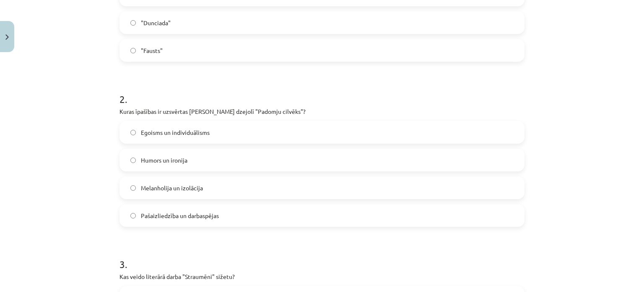
click at [174, 214] on span "Pašaizliedzība un darbaspējas" at bounding box center [180, 215] width 78 height 9
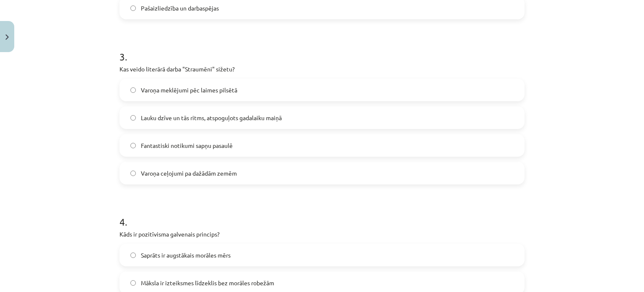
scroll to position [462, 0]
click at [198, 89] on span "Varoņa meklējumi pēc laimes pilsētā" at bounding box center [189, 88] width 96 height 9
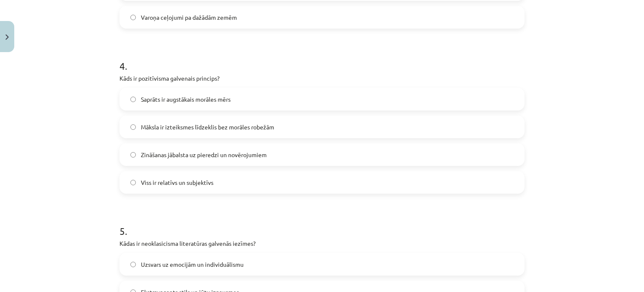
scroll to position [633, 0]
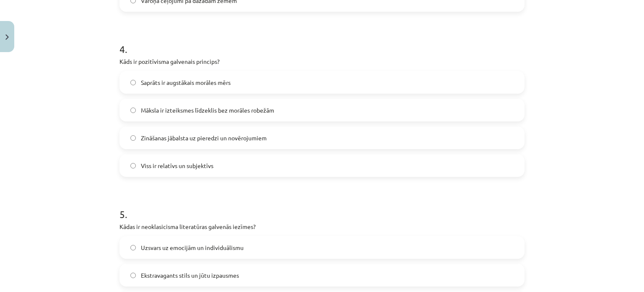
click at [227, 114] on label "Māksla ir izteiksmes līdzeklis bez morāles robežām" at bounding box center [322, 109] width 404 height 21
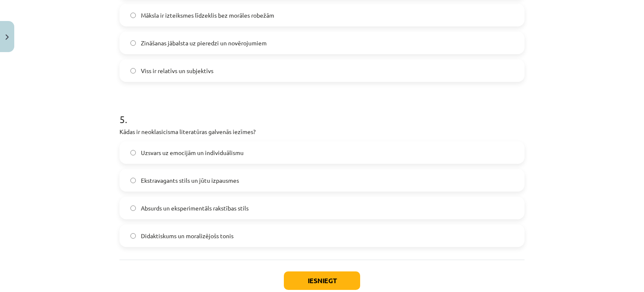
scroll to position [743, 0]
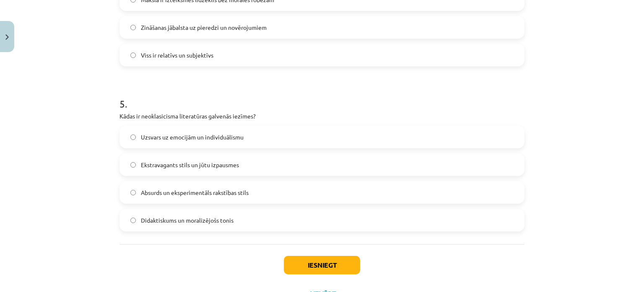
click at [638, 231] on div "Mācību tēma: Literatūras i - 11. klases 1.ieskaites mācību materiāls #3 2. tēma…" at bounding box center [322, 146] width 644 height 292
click at [176, 134] on span "Uzsvars uz emocijām un individuālismu" at bounding box center [192, 137] width 103 height 9
click at [322, 263] on button "Iesniegt" at bounding box center [322, 264] width 76 height 18
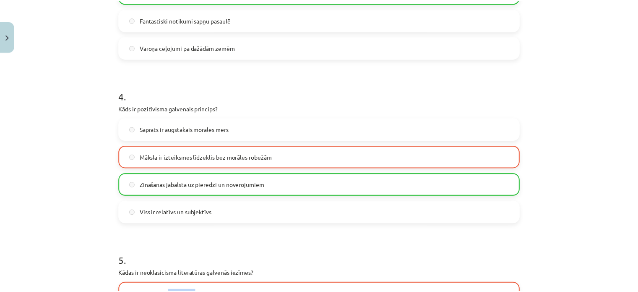
scroll to position [777, 0]
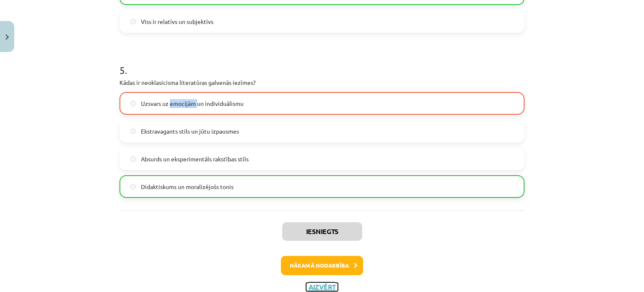
click at [327, 283] on button "Aizvērt" at bounding box center [322, 286] width 32 height 8
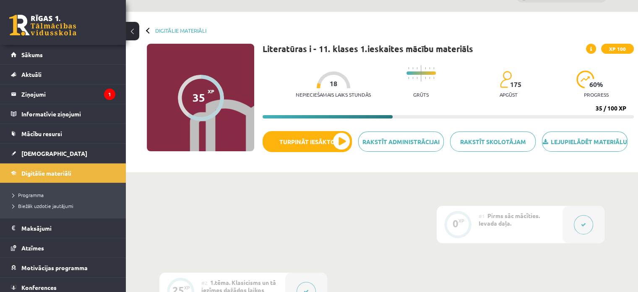
scroll to position [8, 0]
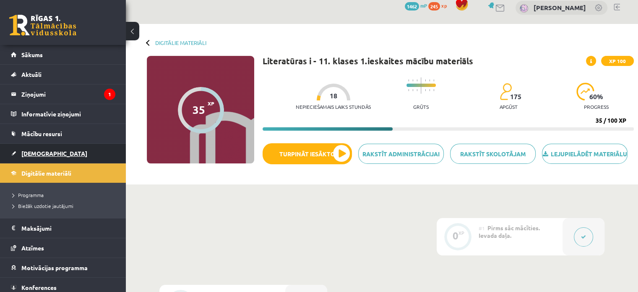
click at [30, 153] on span "[DEMOGRAPHIC_DATA]" at bounding box center [54, 153] width 66 height 8
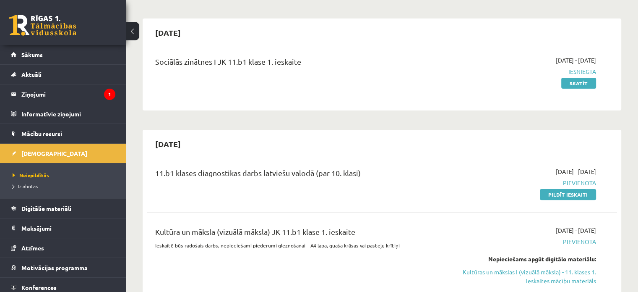
scroll to position [219, 0]
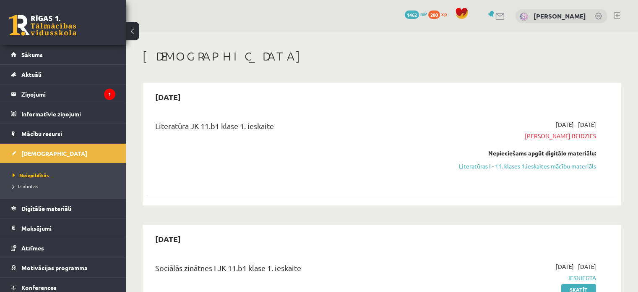
scroll to position [219, 0]
